Goal: Task Accomplishment & Management: Use online tool/utility

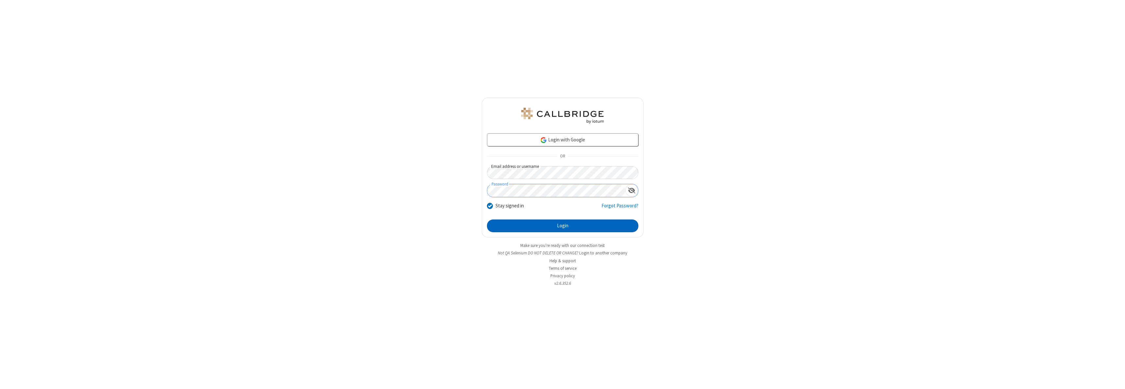
click at [562, 226] on button "Login" at bounding box center [562, 226] width 151 height 13
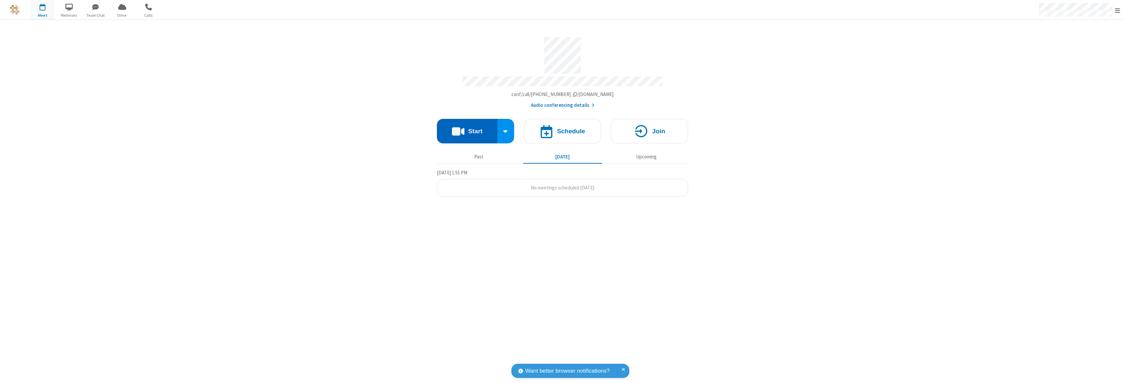
click at [467, 128] on button "Start" at bounding box center [467, 131] width 60 height 25
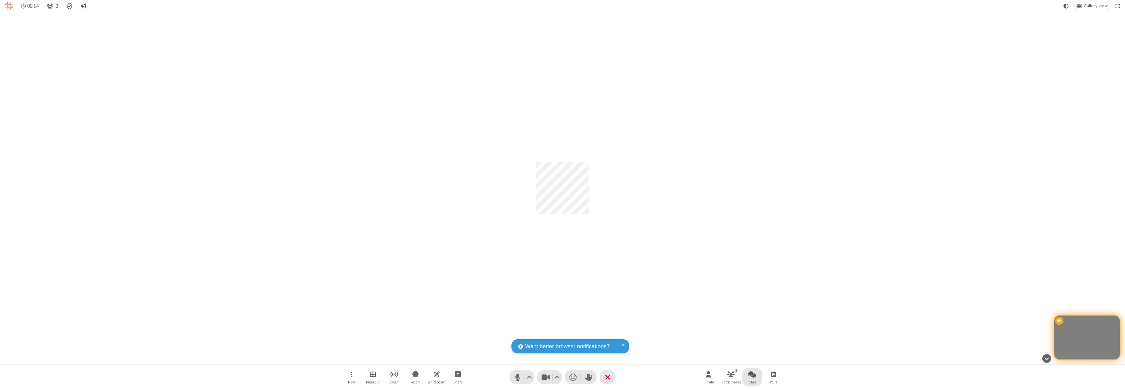
click at [752, 374] on span "Open chat" at bounding box center [752, 374] width 8 height 8
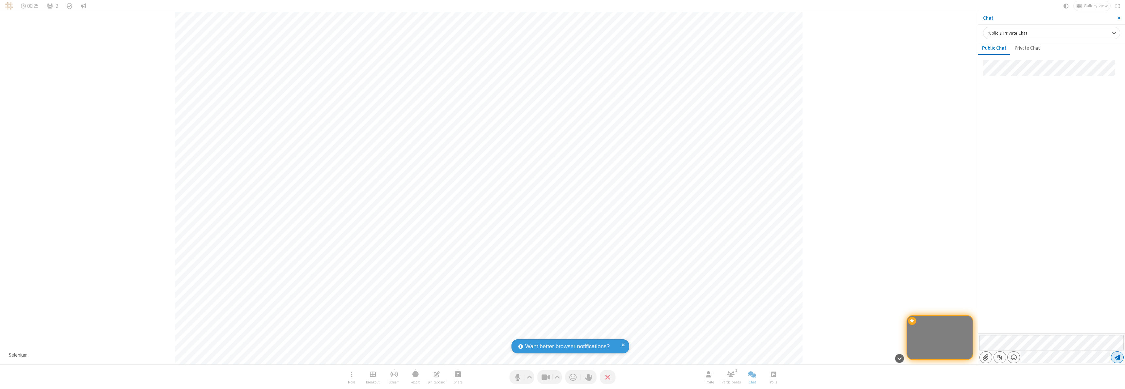
click at [1117, 358] on span "Send message" at bounding box center [1117, 357] width 6 height 7
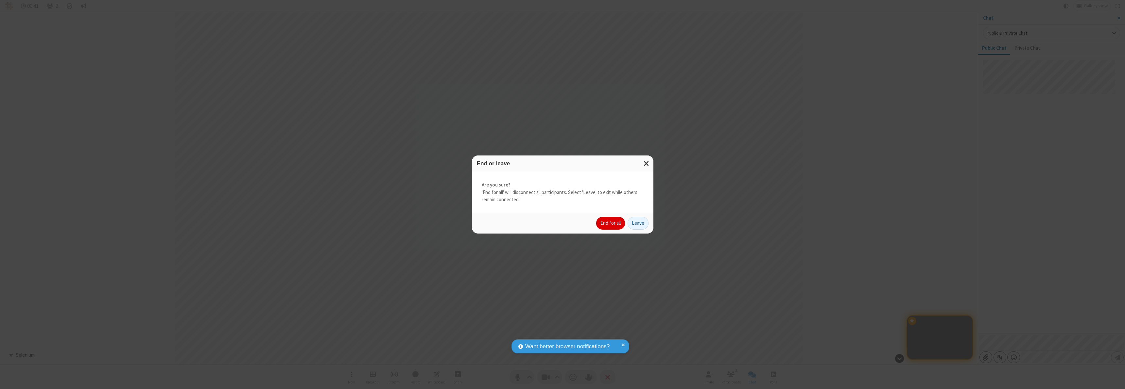
click at [611, 223] on button "End for all" at bounding box center [610, 223] width 29 height 13
